Goal: Check status: Check status

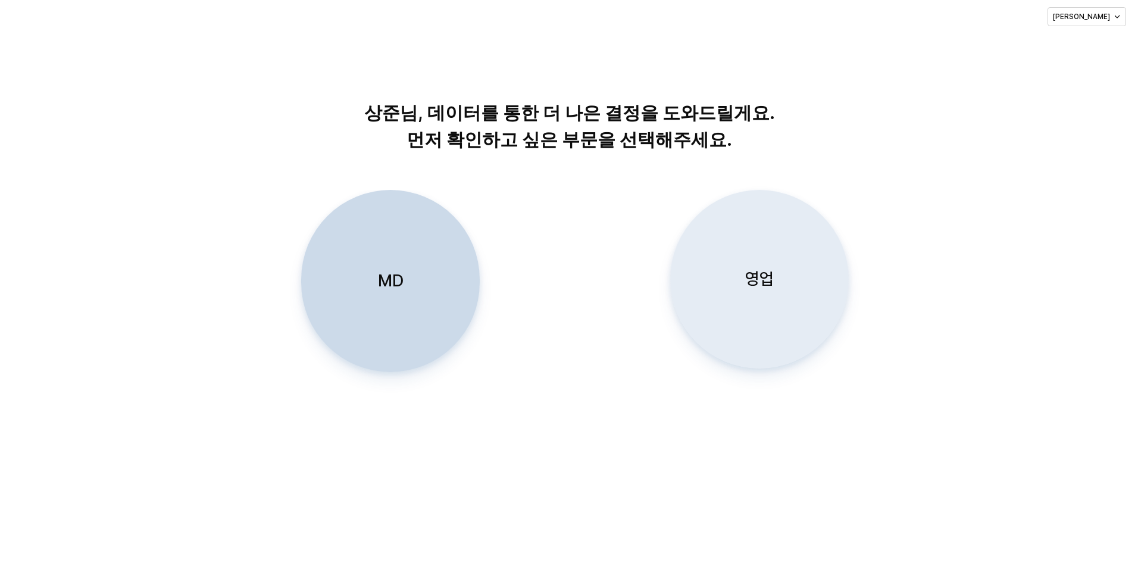
click at [730, 278] on div "영업" at bounding box center [760, 279] width 168 height 177
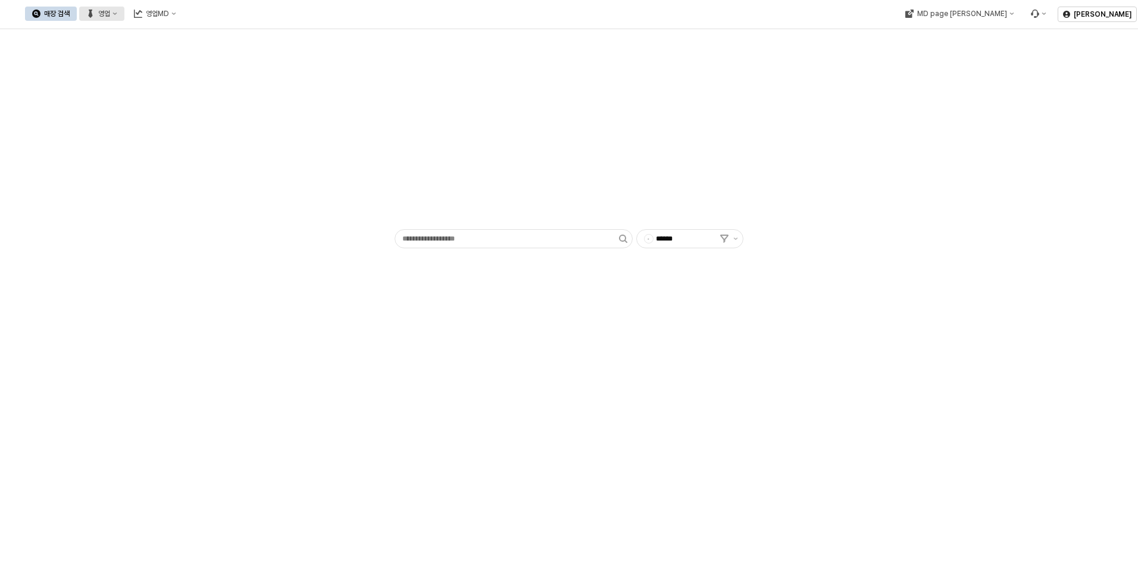
click at [110, 11] on div "영업" at bounding box center [104, 14] width 12 height 8
click at [210, 29] on div "목표매출 달성현황" at bounding box center [233, 35] width 94 height 19
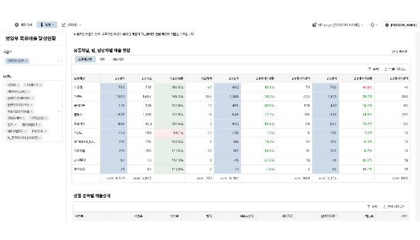
scroll to position [357, 0]
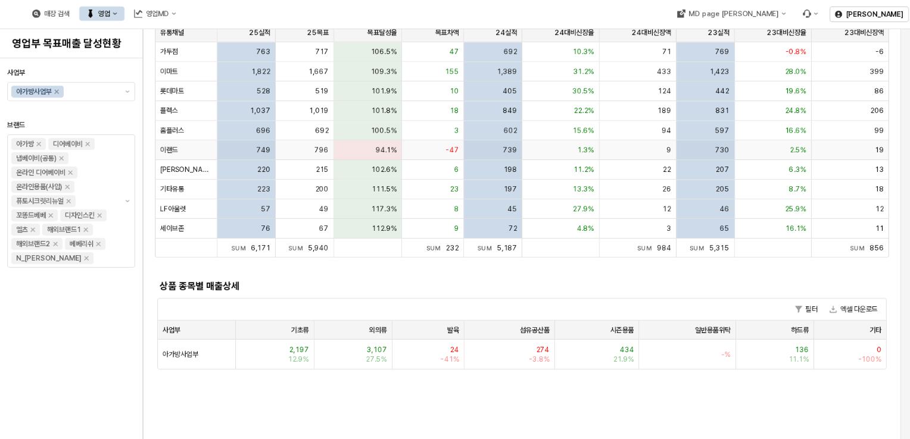
click at [358, 150] on div "94.1%" at bounding box center [368, 151] width 68 height 20
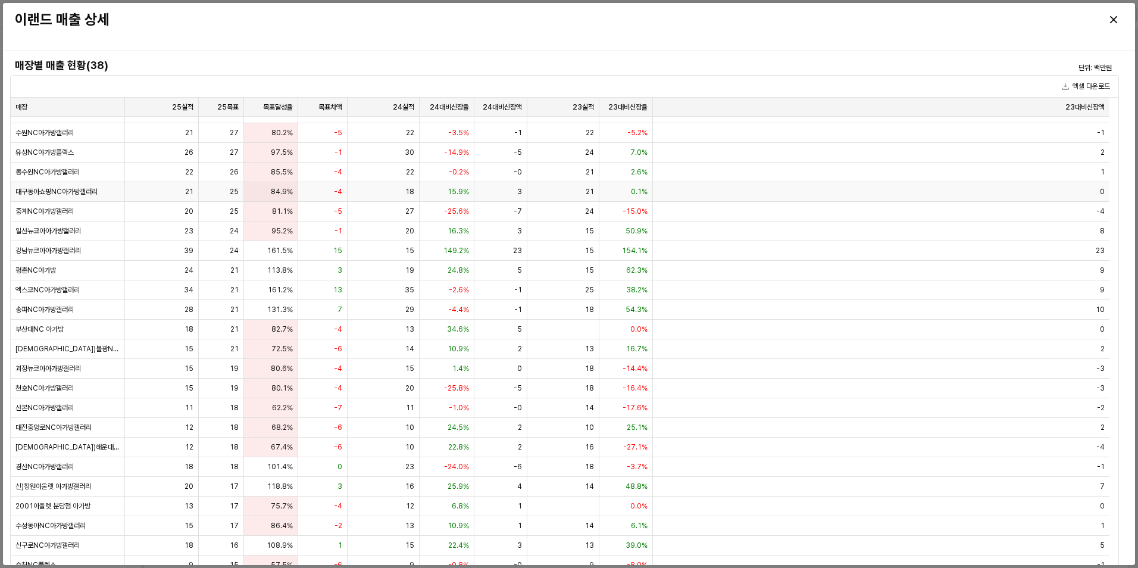
scroll to position [119, 0]
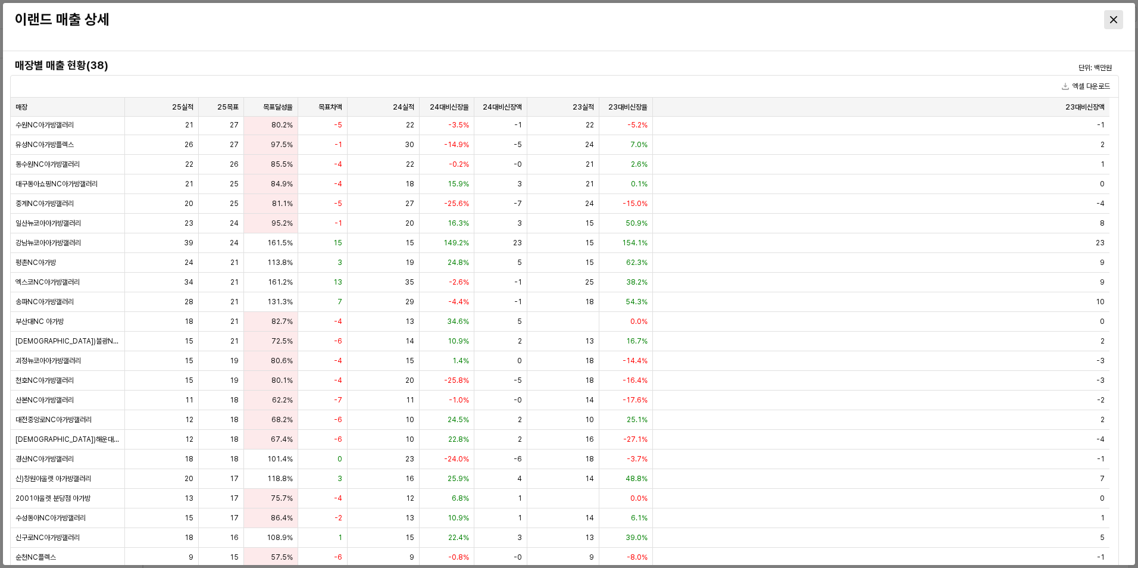
click at [1115, 14] on div "Close" at bounding box center [1114, 20] width 18 height 18
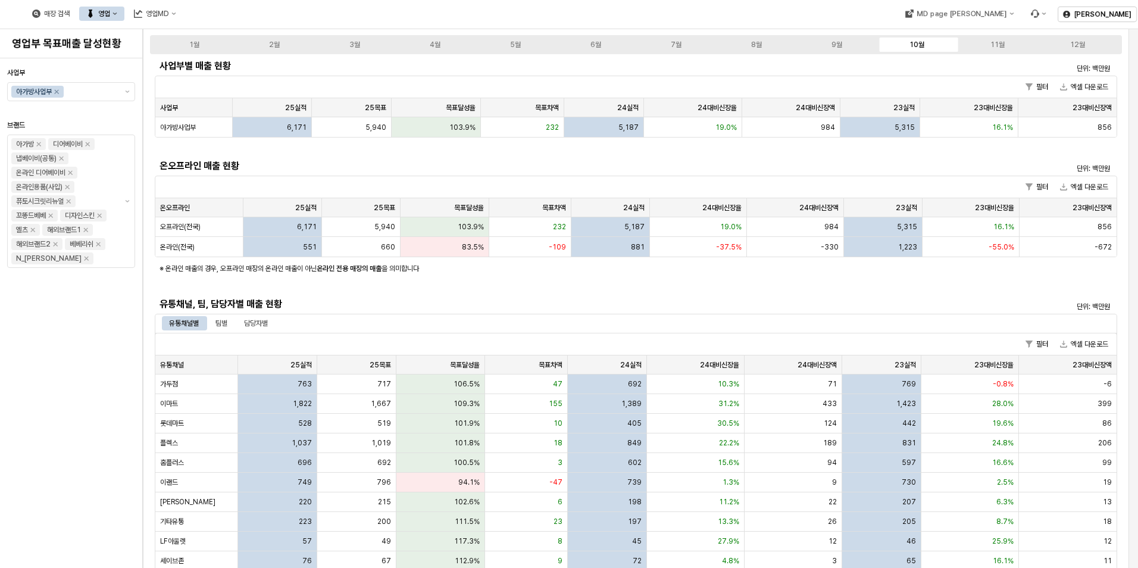
scroll to position [0, 0]
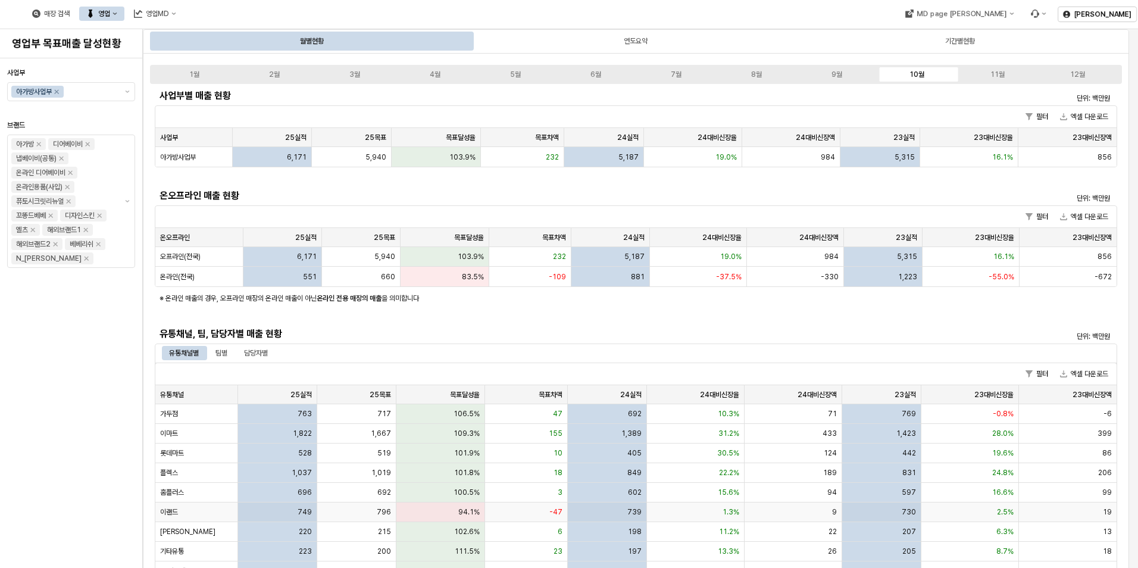
click at [208, 508] on div "이랜드" at bounding box center [196, 512] width 83 height 20
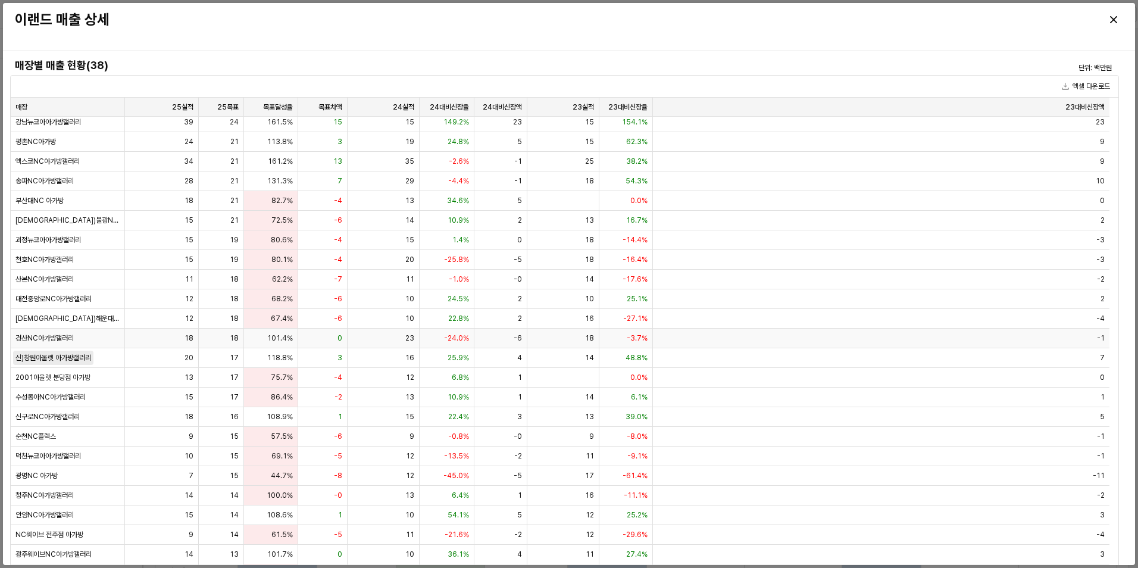
scroll to position [180, 0]
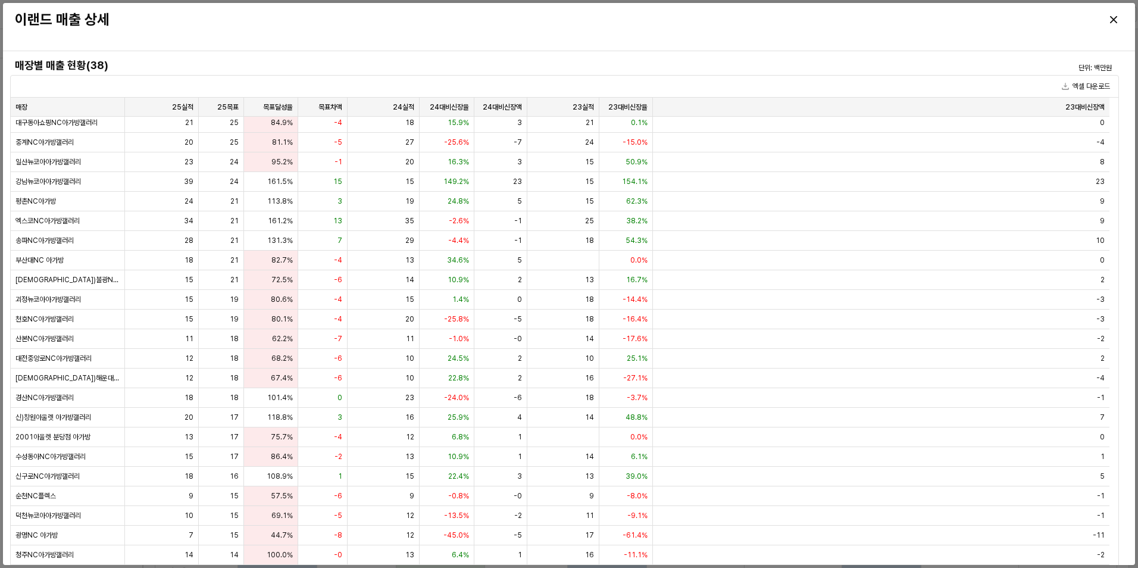
click at [263, 27] on h3 "이랜드 매출 상세" at bounding box center [429, 19] width 829 height 17
click at [1113, 22] on icon "Close" at bounding box center [1113, 19] width 7 height 7
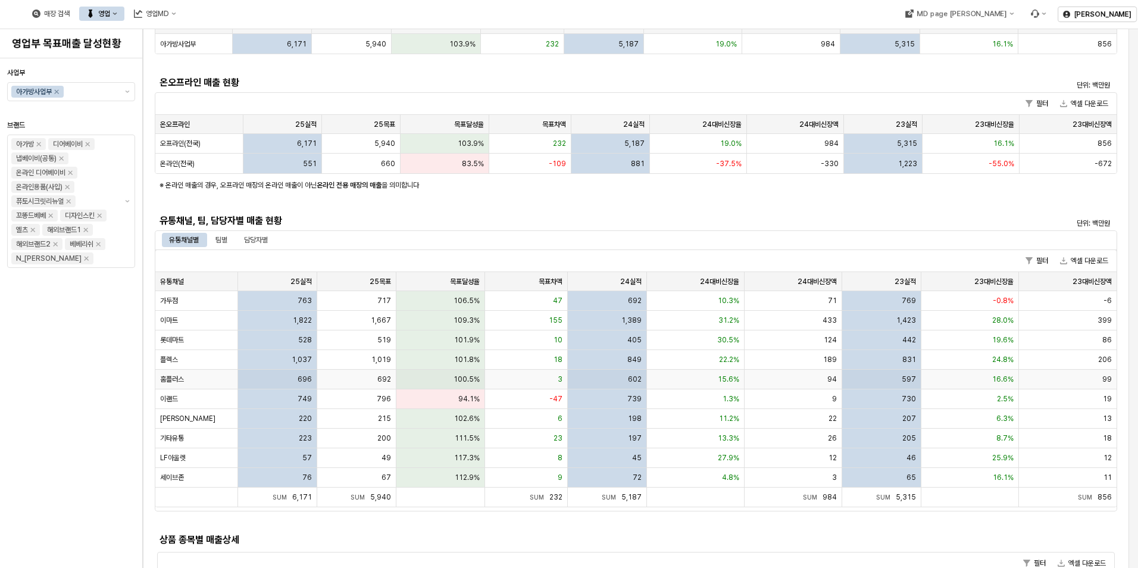
scroll to position [179, 0]
